Goal: Information Seeking & Learning: Learn about a topic

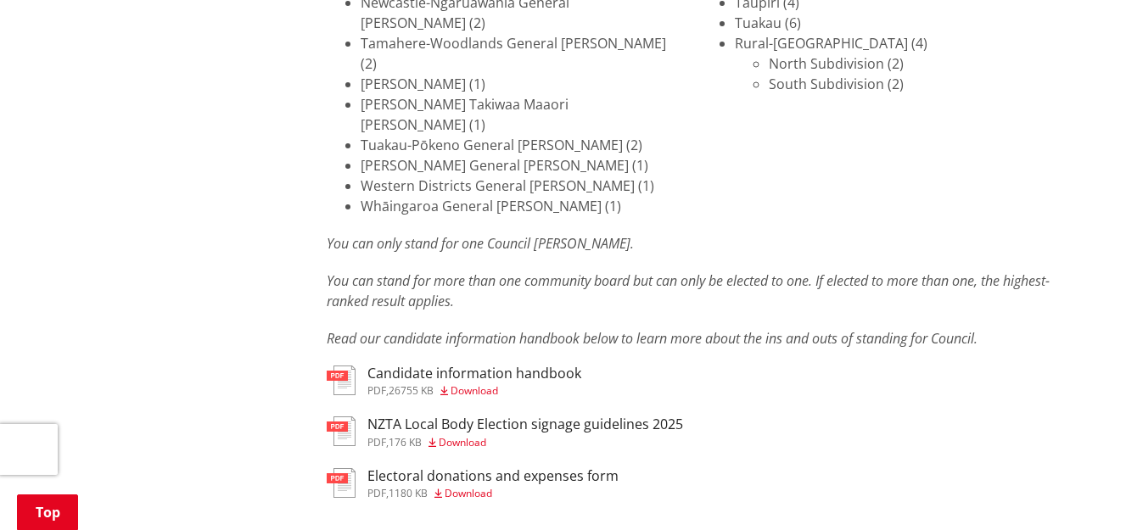
scroll to position [2715, 0]
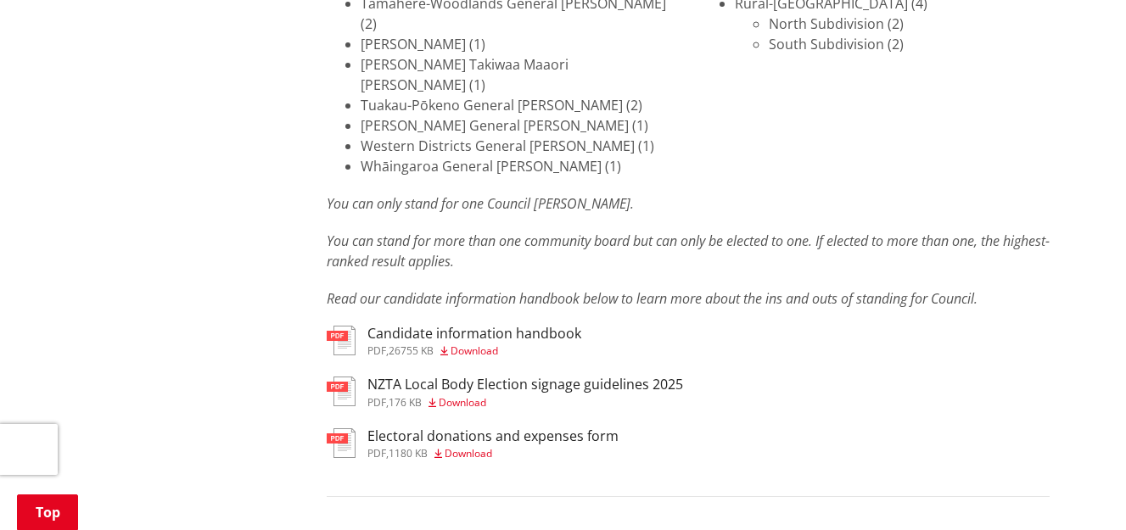
click at [451, 326] on h3 "Candidate information handbook" at bounding box center [474, 334] width 214 height 16
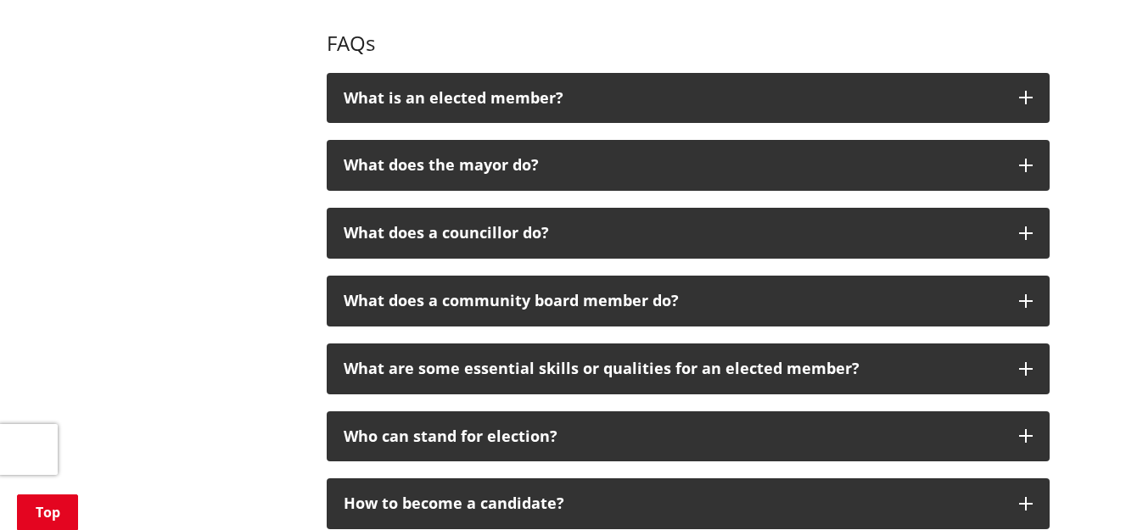
scroll to position [3903, 0]
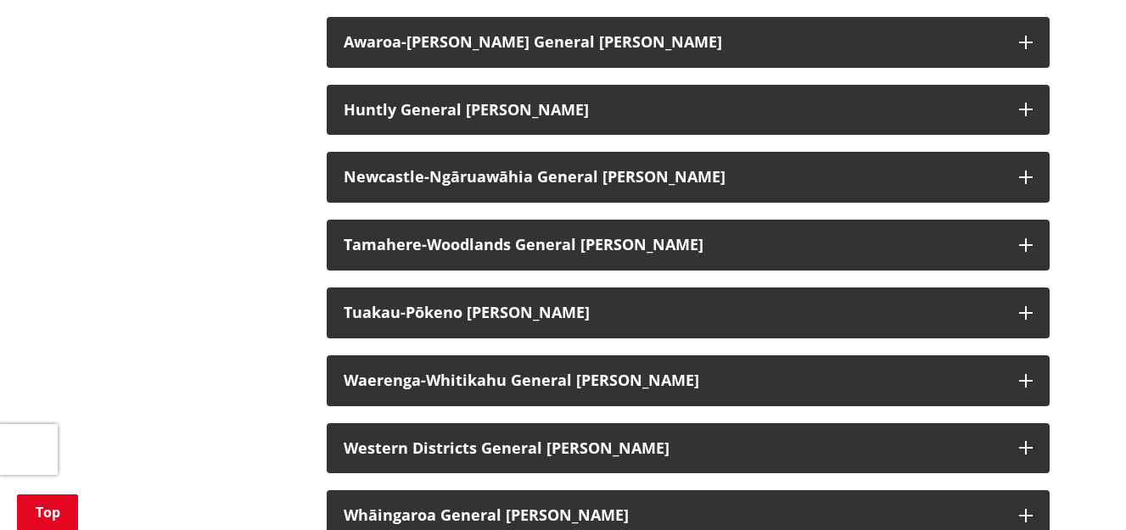
scroll to position [1527, 0]
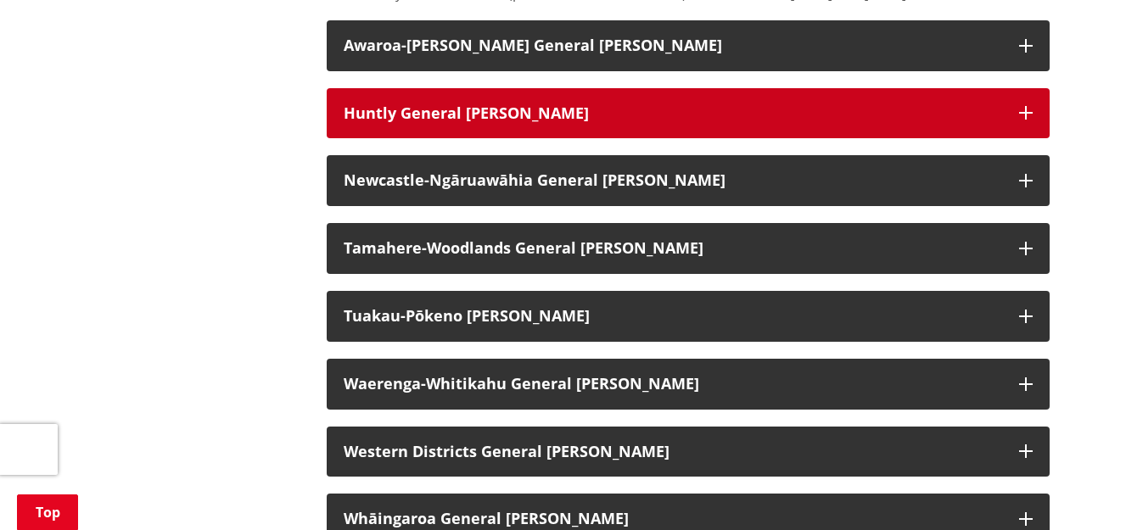
click at [502, 105] on h3 "Huntly General Ward" at bounding box center [673, 113] width 658 height 17
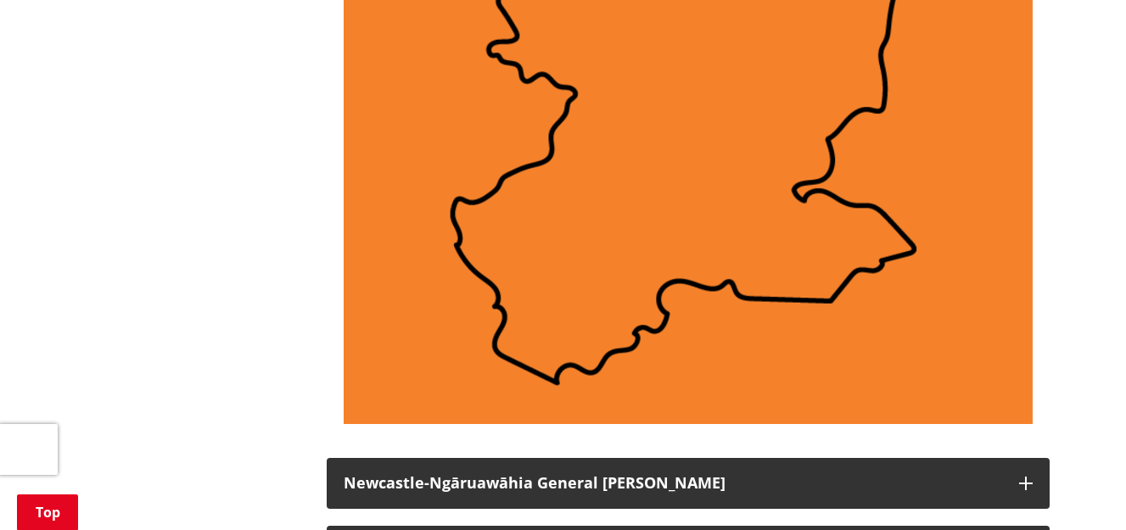
scroll to position [2631, 0]
